Goal: Task Accomplishment & Management: Manage account settings

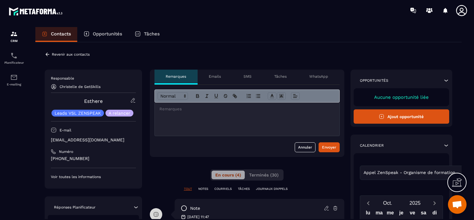
click at [76, 54] on p "Revenir aux contacts" at bounding box center [71, 54] width 38 height 4
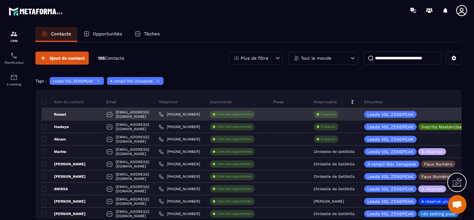
click at [360, 115] on div "À associe" at bounding box center [334, 114] width 51 height 12
click at [336, 115] on p "À associe" at bounding box center [328, 114] width 15 height 4
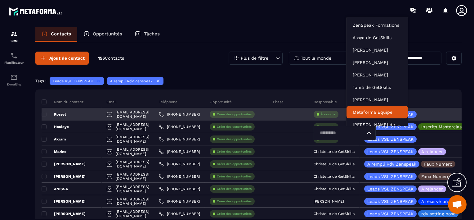
scroll to position [5, 0]
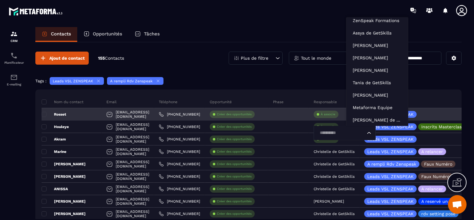
click at [366, 134] on input "Search for option" at bounding box center [342, 132] width 48 height 7
type input "**"
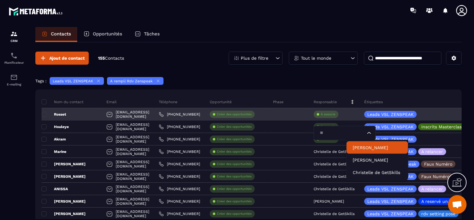
scroll to position [0, 0]
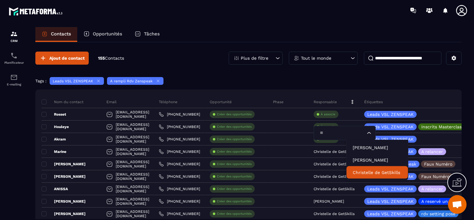
click at [384, 173] on p "Christelle de GetSkills" at bounding box center [377, 172] width 49 height 6
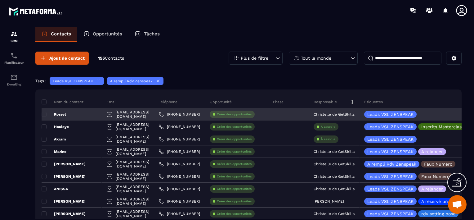
click at [92, 110] on div "Rosset" at bounding box center [72, 114] width 60 height 12
